Goal: Transaction & Acquisition: Book appointment/travel/reservation

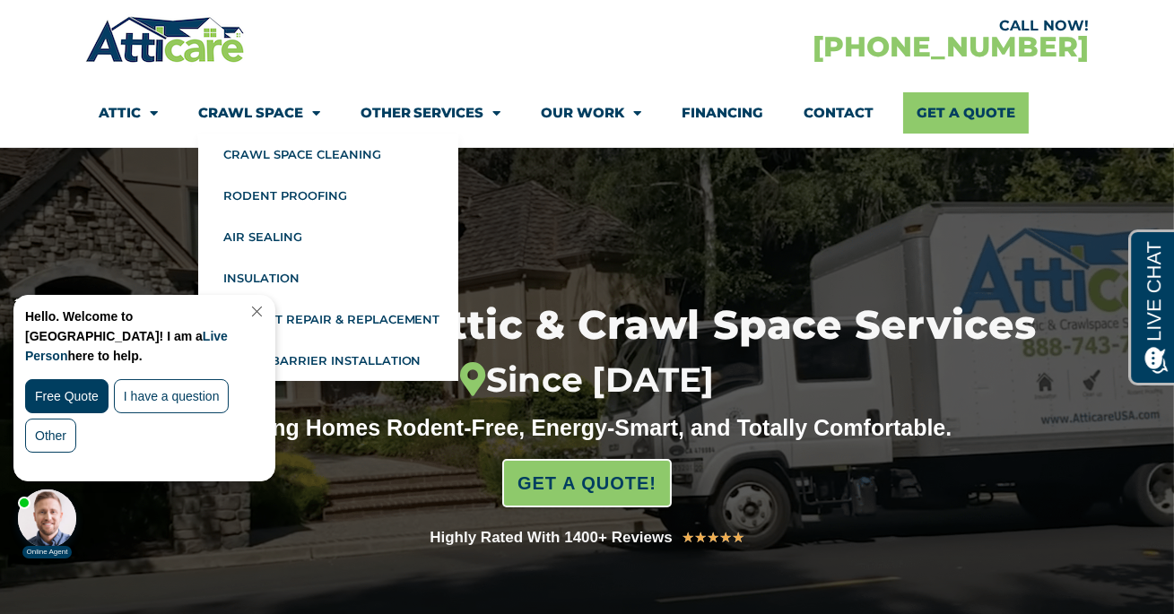
scroll to position [150, 0]
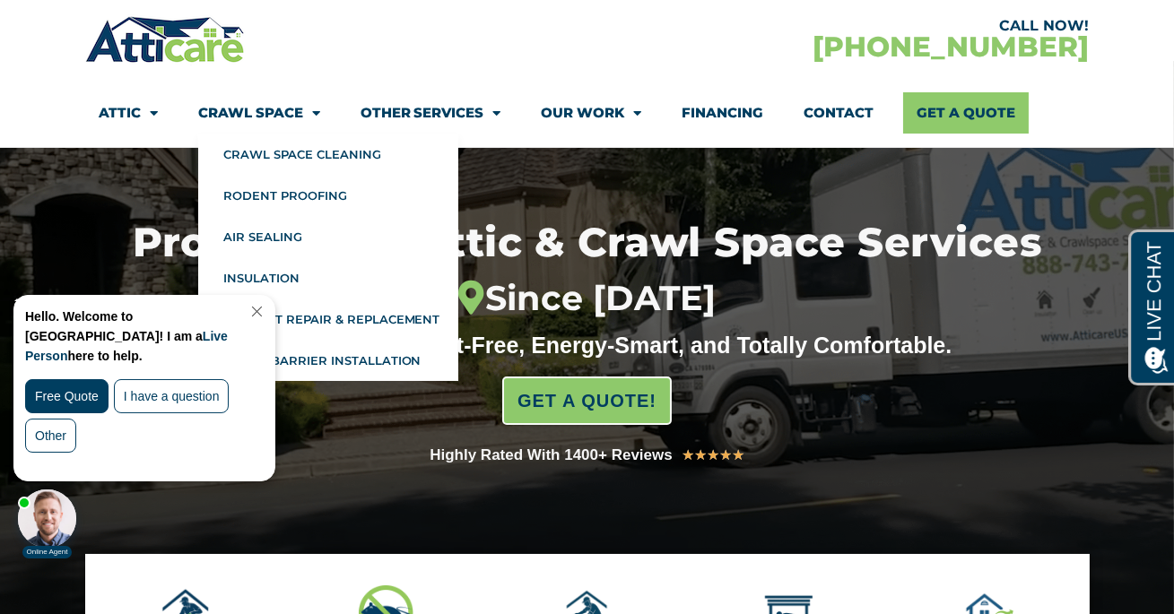
click at [263, 312] on link "Close Chat" at bounding box center [255, 310] width 24 height 13
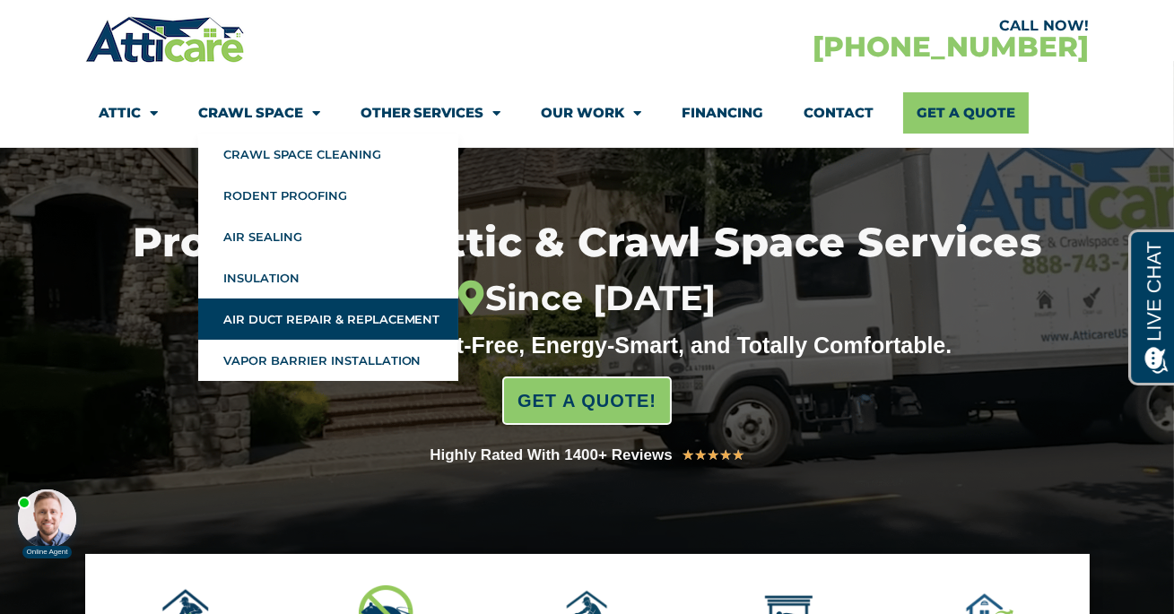
click at [319, 317] on link "Air Duct Repair & Replacement" at bounding box center [328, 319] width 260 height 41
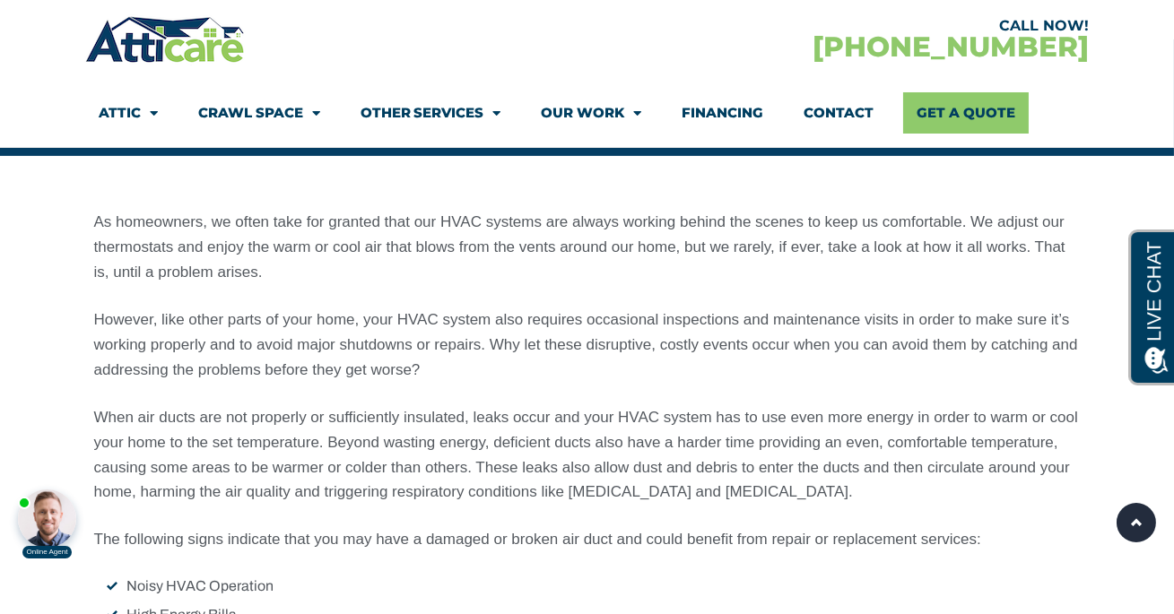
scroll to position [1282, 0]
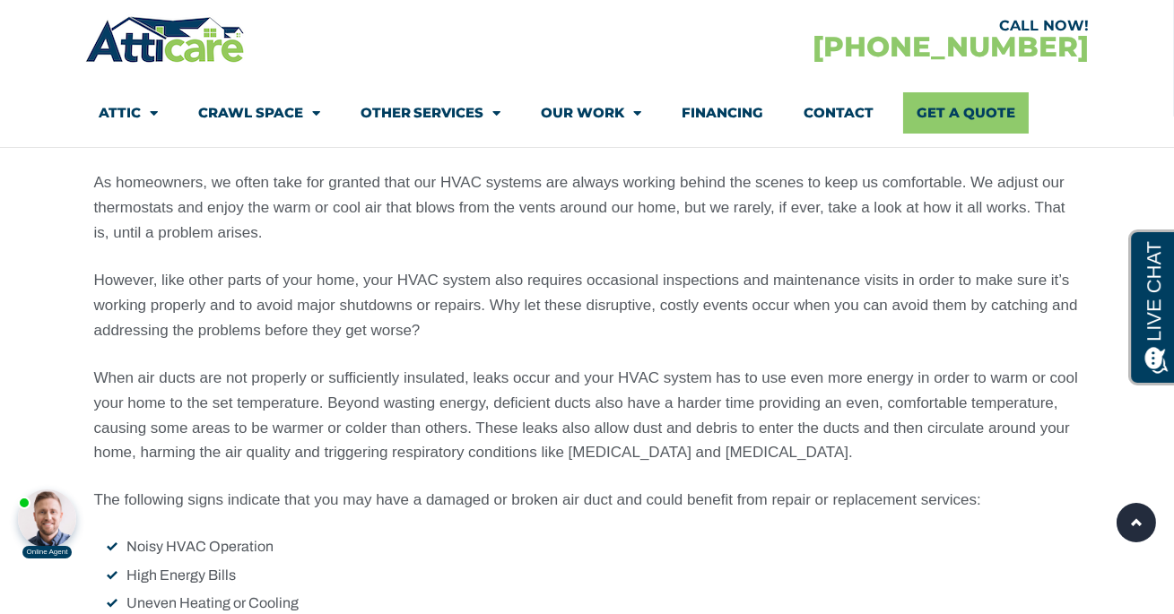
click at [502, 305] on p "However, like other parts of your home, your HVAC system also requires occasion…" at bounding box center [587, 305] width 986 height 75
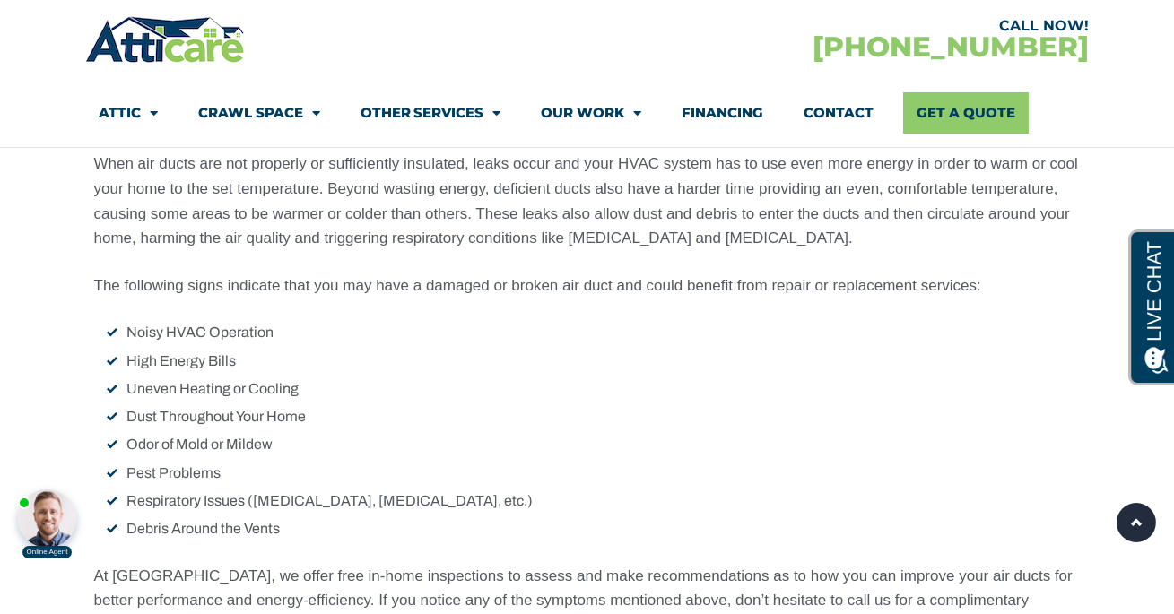
scroll to position [1514, 0]
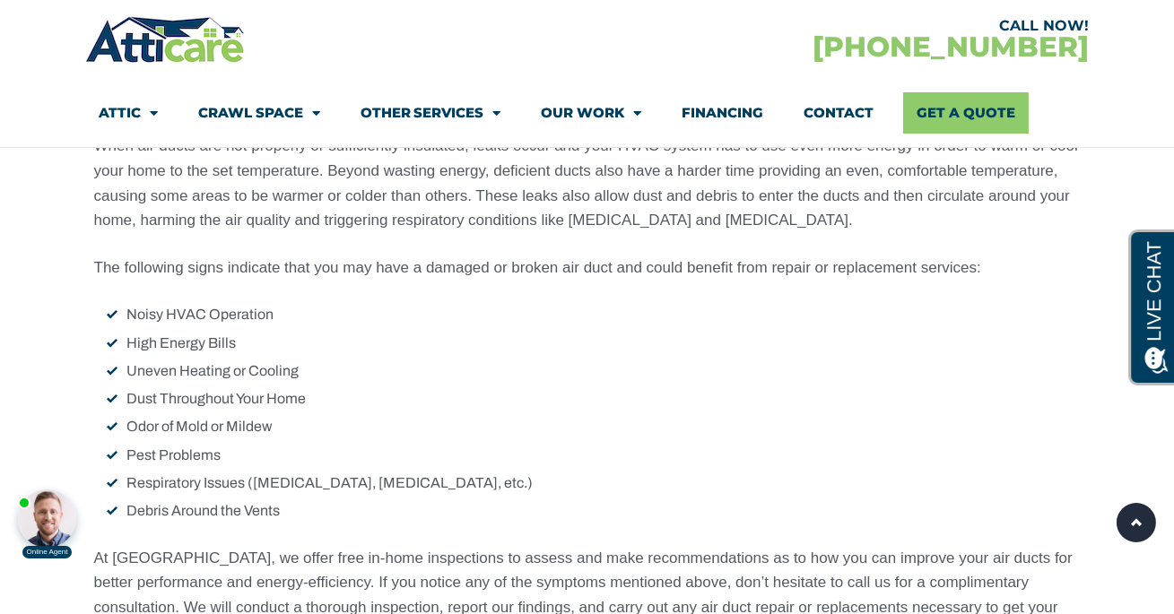
click at [526, 433] on li "Odor of Mold or Mildew" at bounding box center [594, 426] width 973 height 23
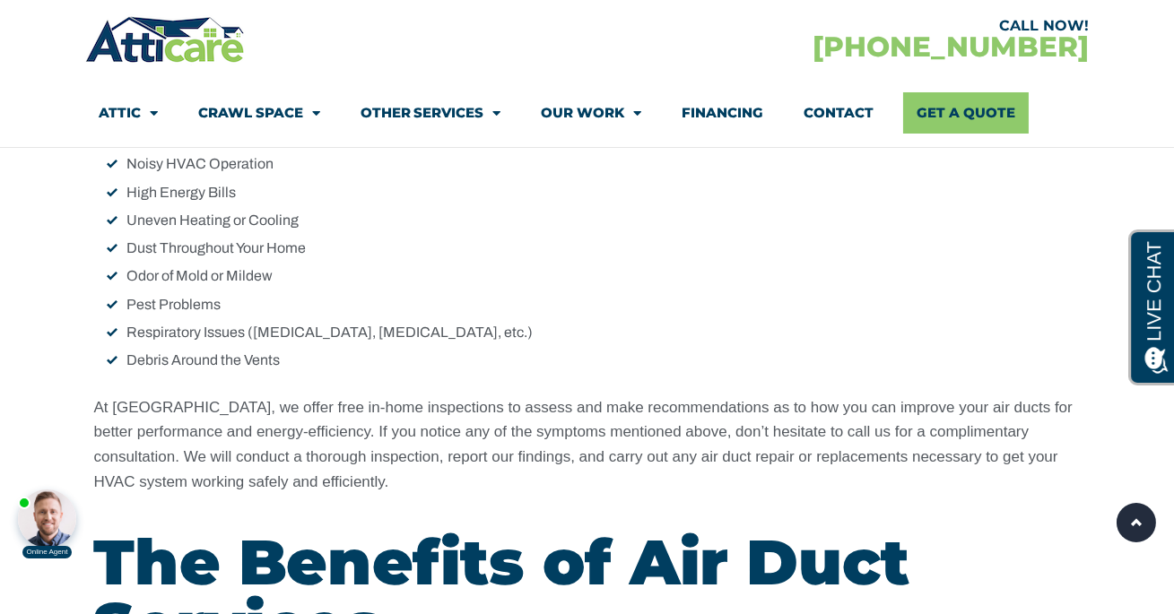
scroll to position [1719, 0]
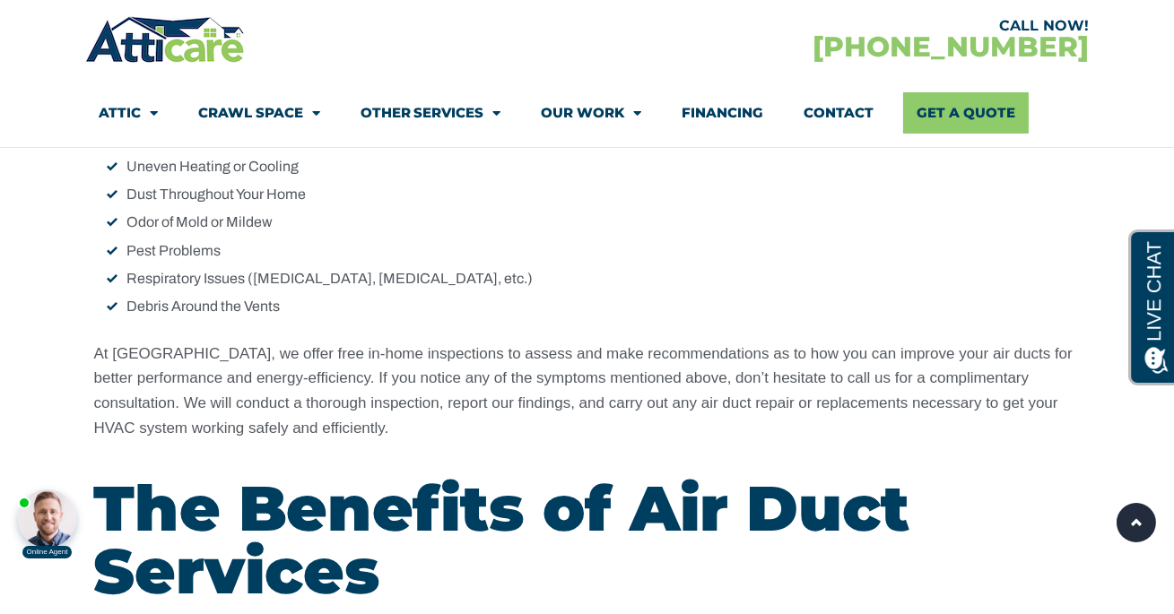
click at [559, 401] on p "At Atticare, we offer free in-home inspections to assess and make recommendatio…" at bounding box center [587, 392] width 986 height 100
click at [635, 387] on p "At Atticare, we offer free in-home inspections to assess and make recommendatio…" at bounding box center [587, 392] width 986 height 100
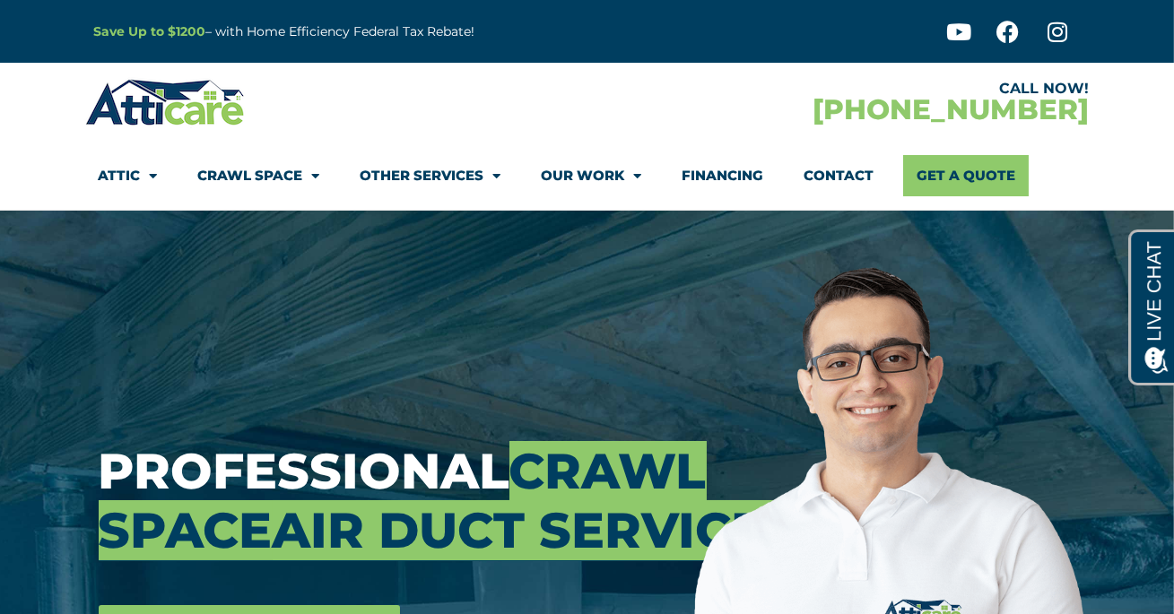
scroll to position [0, 0]
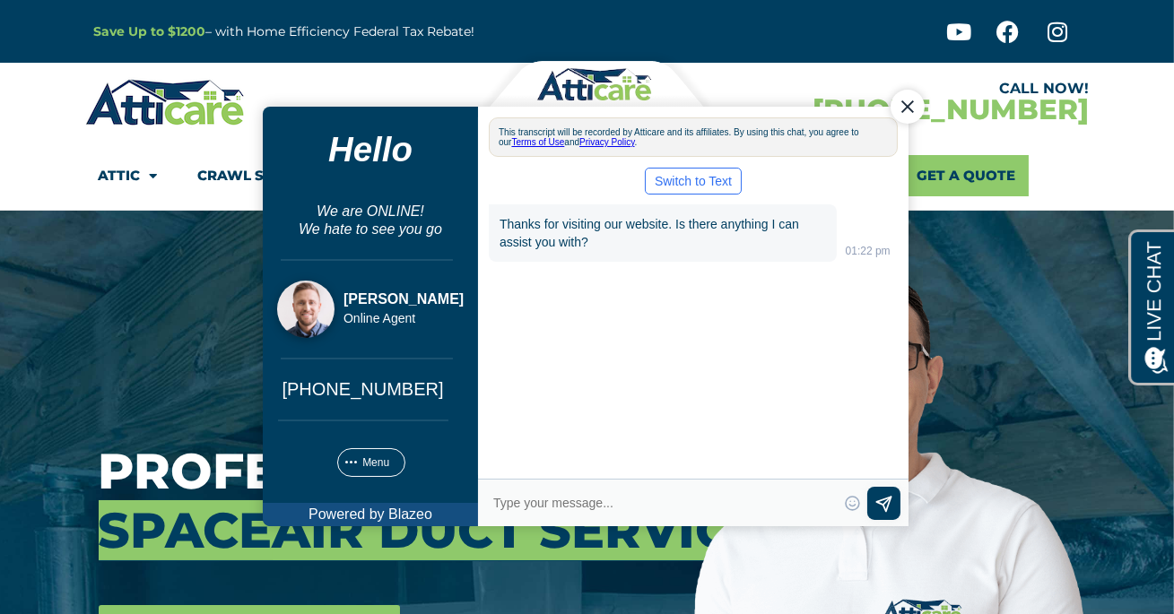
click at [905, 108] on div "Close Chat" at bounding box center [906, 106] width 34 height 34
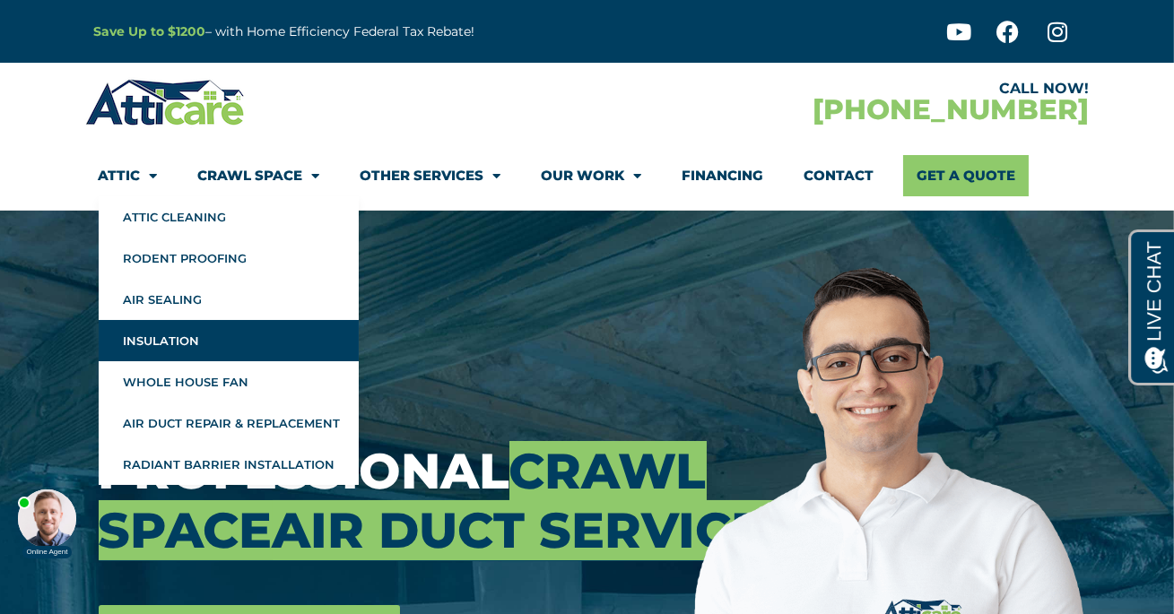
click at [173, 336] on link "Insulation" at bounding box center [229, 340] width 260 height 41
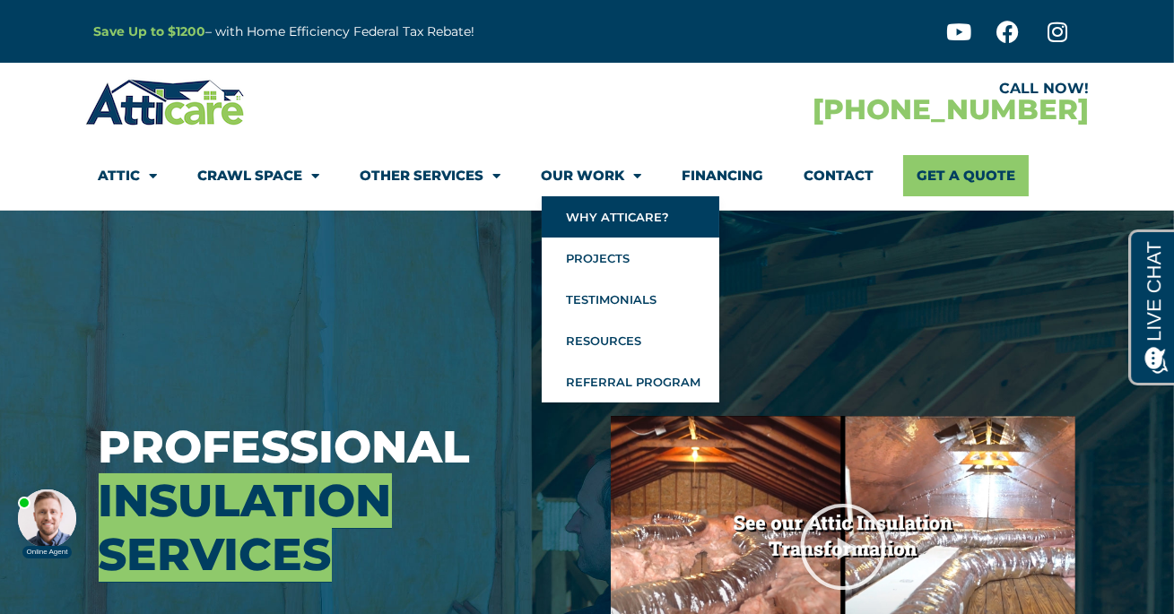
click at [624, 217] on link "Why Atticare?" at bounding box center [631, 216] width 178 height 41
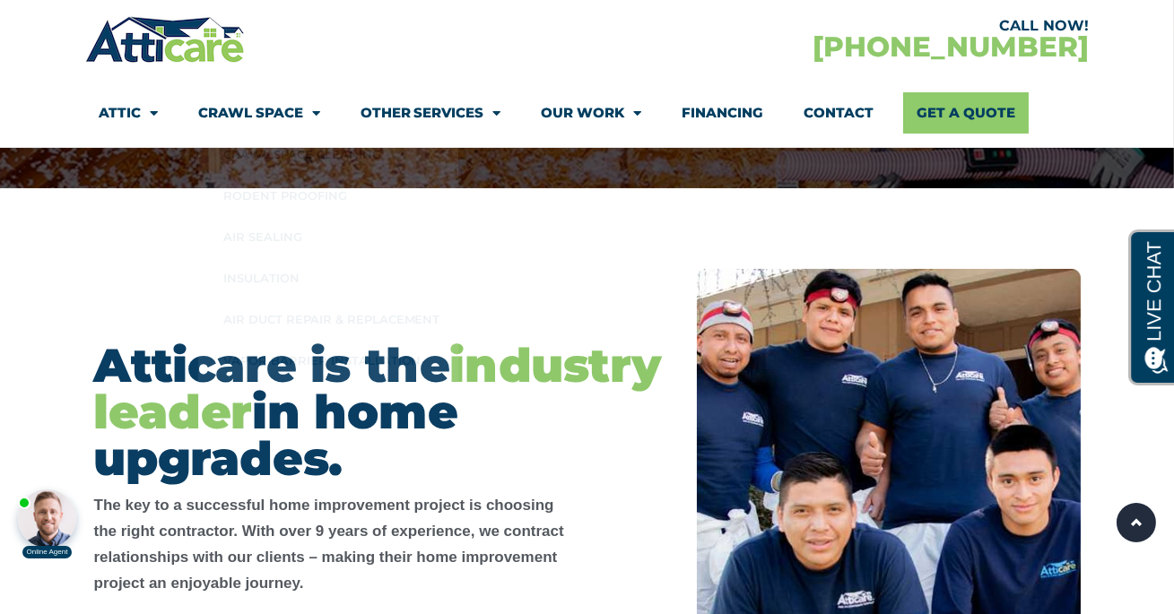
scroll to position [265, 0]
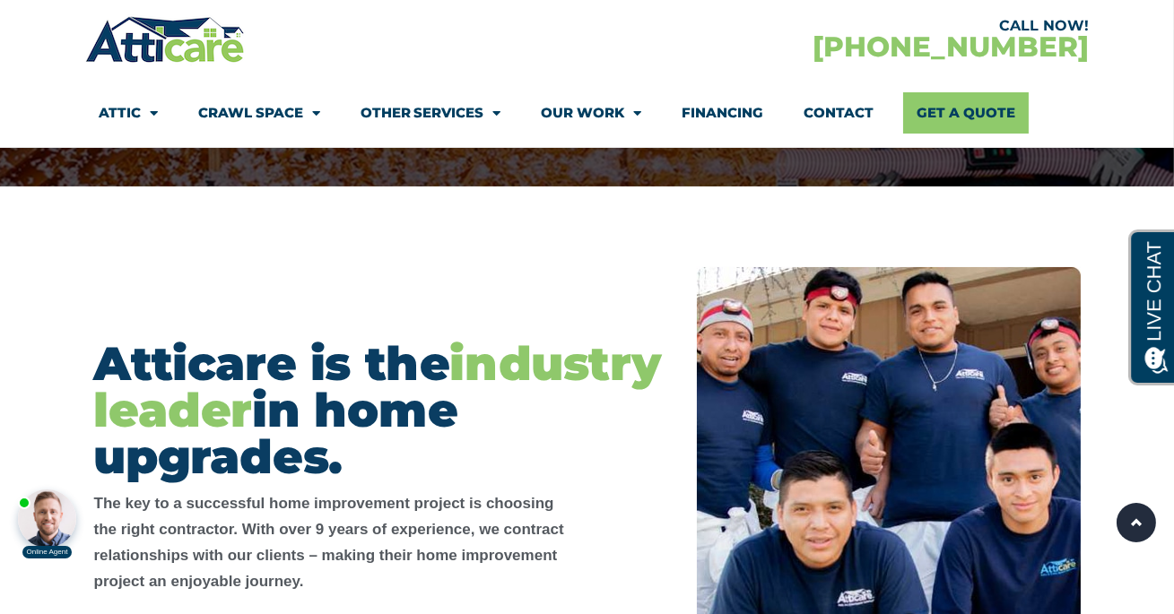
click at [576, 369] on h2 "Atticare is the industry leader in home upgrades." at bounding box center [377, 411] width 567 height 140
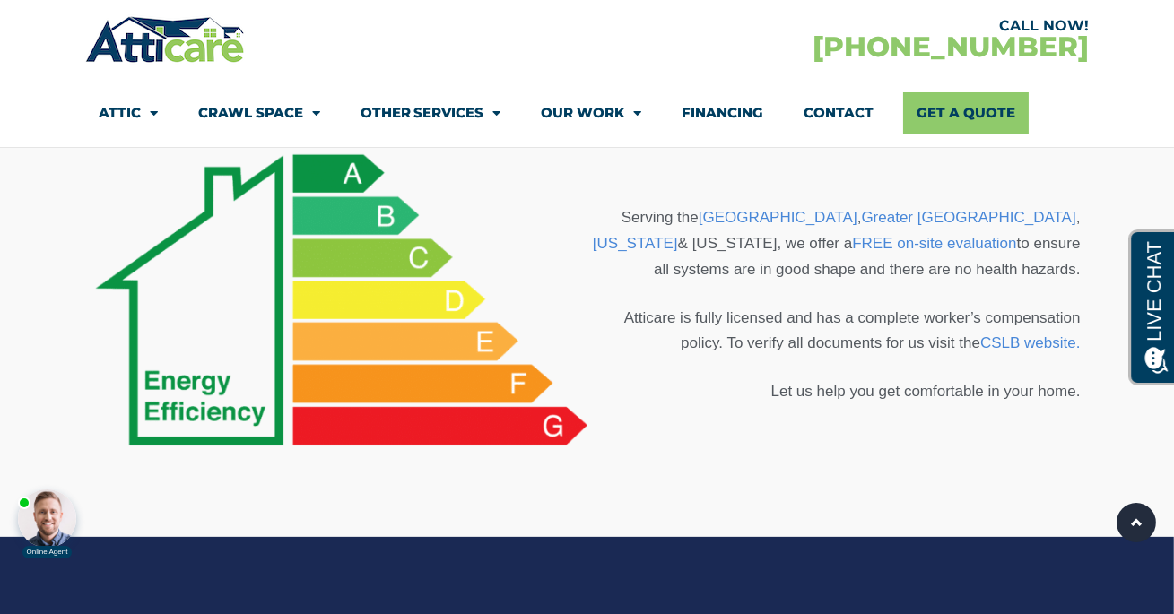
scroll to position [1175, 0]
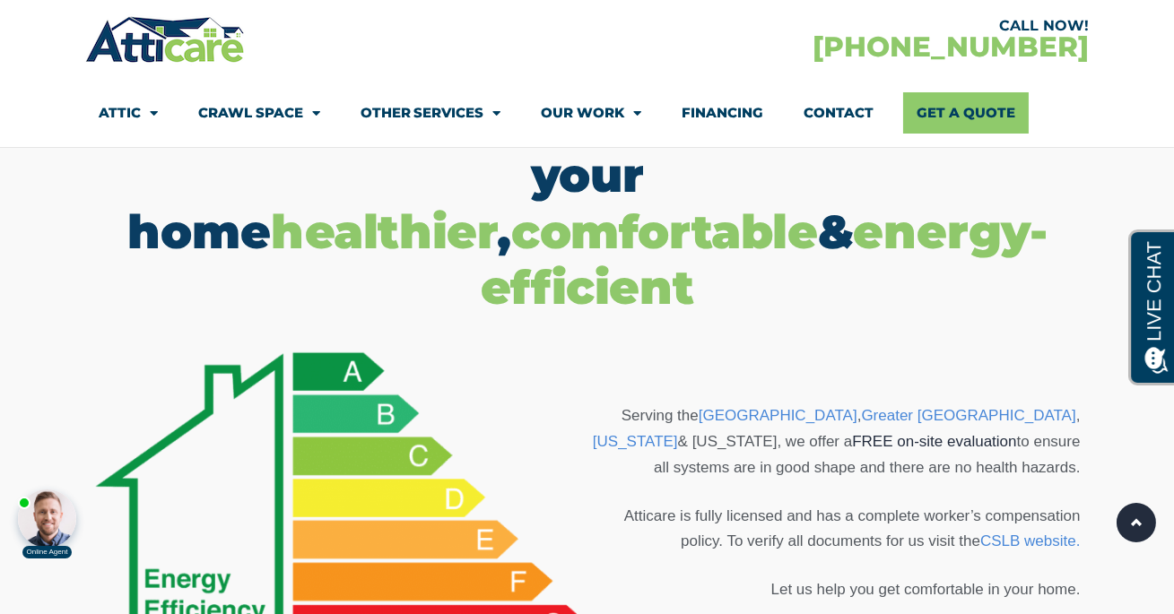
click at [852, 433] on link "FREE on-site evaluation" at bounding box center [934, 441] width 164 height 17
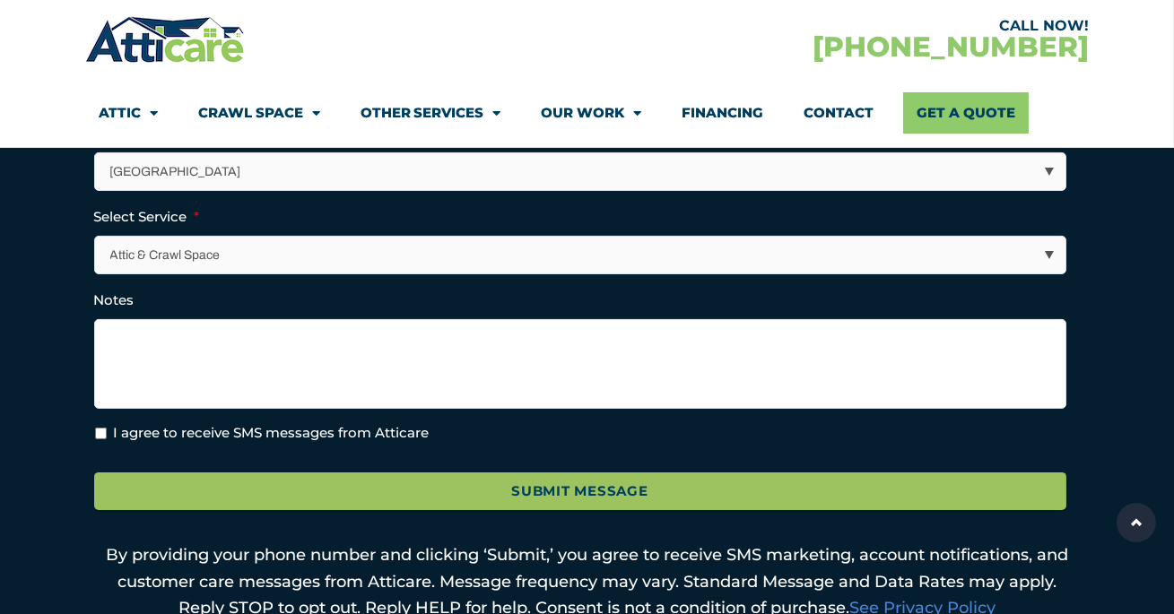
scroll to position [552, 0]
